Goal: Information Seeking & Learning: Learn about a topic

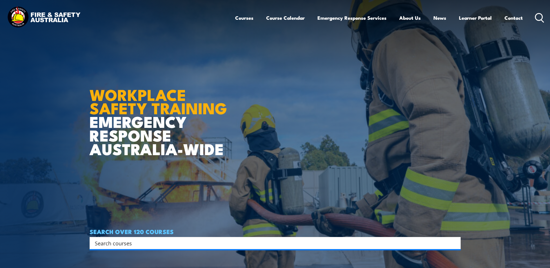
click at [537, 18] on icon at bounding box center [539, 18] width 9 height 10
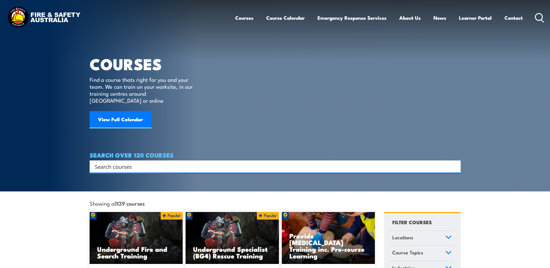
click at [115, 162] on input "Search input" at bounding box center [271, 166] width 353 height 9
type input "AIIMS"
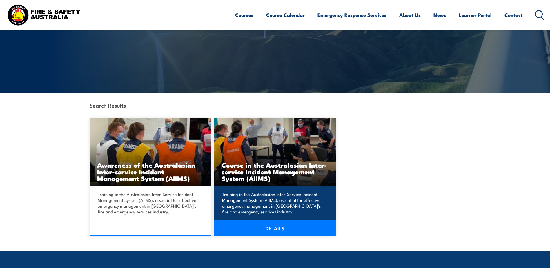
scroll to position [87, 0]
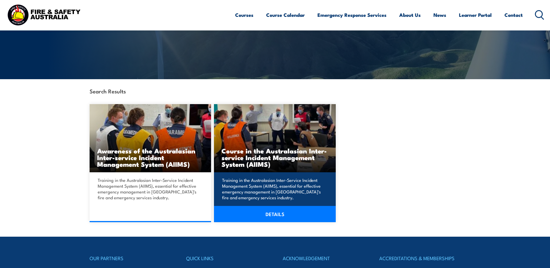
click at [280, 161] on h3 "Course in the Australasian Inter-service Incident Management System (AIIMS)" at bounding box center [275, 157] width 107 height 20
